Goal: Information Seeking & Learning: Learn about a topic

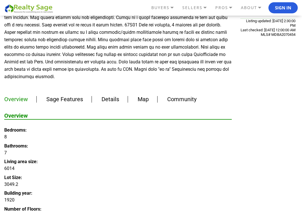
scroll to position [342, 0]
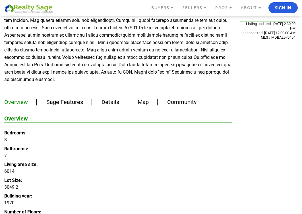
click at [18, 99] on link "Overview" at bounding box center [16, 102] width 24 height 7
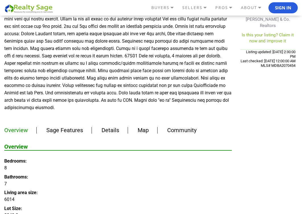
scroll to position [311, 0]
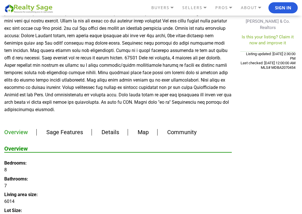
click at [75, 129] on link "Sage Features" at bounding box center [64, 132] width 37 height 7
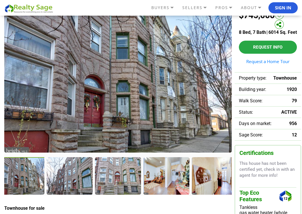
scroll to position [41, 0]
click at [212, 179] on div at bounding box center [215, 176] width 47 height 39
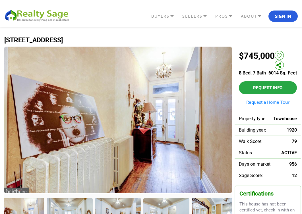
scroll to position [0, 0]
click at [182, 169] on img at bounding box center [118, 120] width 228 height 147
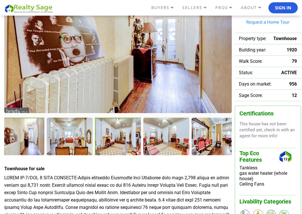
scroll to position [81, 0]
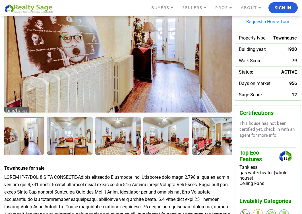
click at [226, 135] on div at bounding box center [215, 136] width 47 height 39
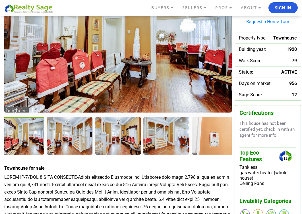
click at [226, 135] on div at bounding box center [215, 135] width 46 height 37
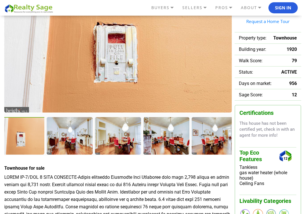
click at [226, 135] on div at bounding box center [215, 135] width 46 height 37
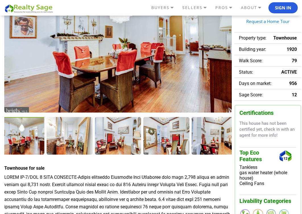
click at [226, 135] on div at bounding box center [215, 135] width 46 height 37
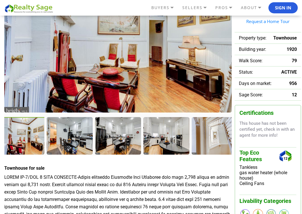
click at [226, 135] on div at bounding box center [215, 135] width 46 height 37
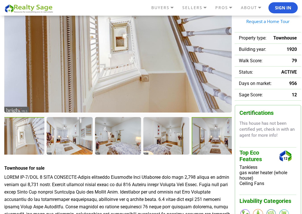
click at [219, 135] on div at bounding box center [215, 136] width 47 height 39
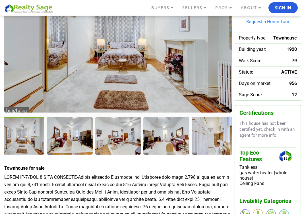
click at [219, 135] on div at bounding box center [215, 135] width 46 height 37
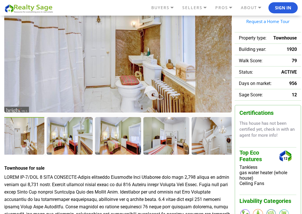
click at [219, 135] on div at bounding box center [215, 135] width 46 height 37
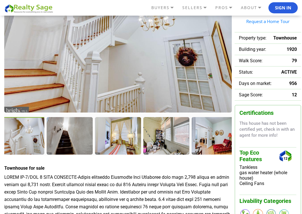
click at [219, 135] on div at bounding box center [215, 135] width 46 height 37
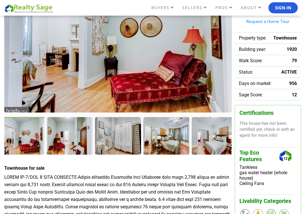
click at [219, 135] on div at bounding box center [215, 135] width 46 height 37
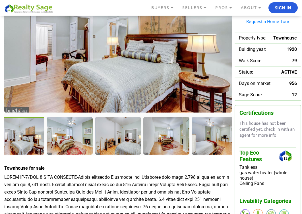
click at [219, 135] on div at bounding box center [215, 135] width 46 height 37
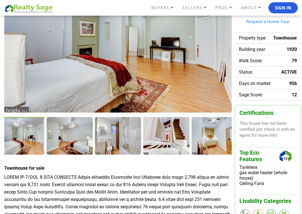
click at [219, 135] on div at bounding box center [215, 135] width 46 height 37
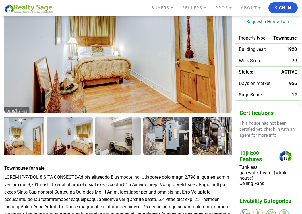
click at [219, 135] on div at bounding box center [215, 135] width 46 height 37
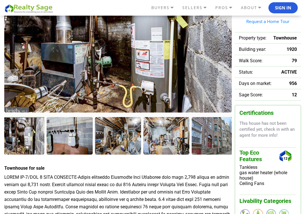
click at [219, 135] on div at bounding box center [215, 135] width 46 height 37
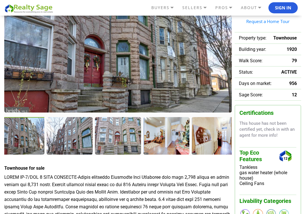
click at [219, 135] on div at bounding box center [215, 135] width 46 height 37
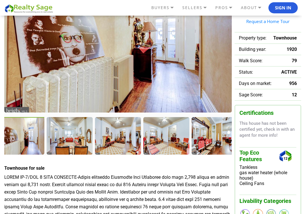
click at [219, 135] on div at bounding box center [215, 135] width 46 height 37
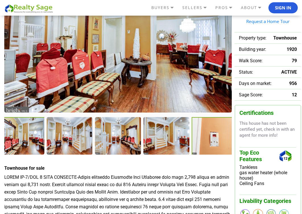
click at [219, 135] on div at bounding box center [215, 136] width 47 height 38
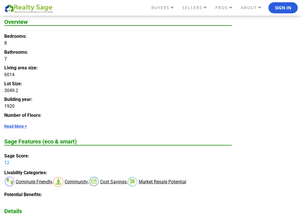
scroll to position [409, 0]
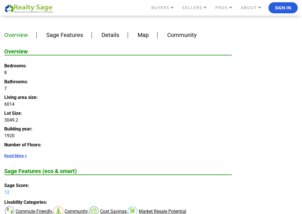
scroll to position [342, 0]
